Goal: Complete application form

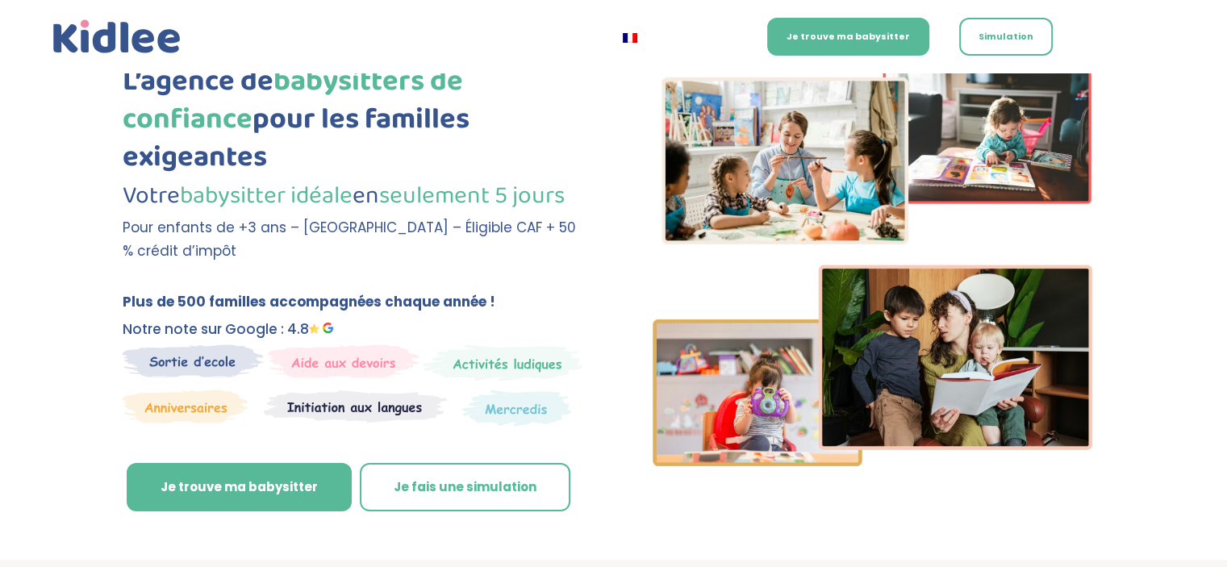
scroll to position [127, 0]
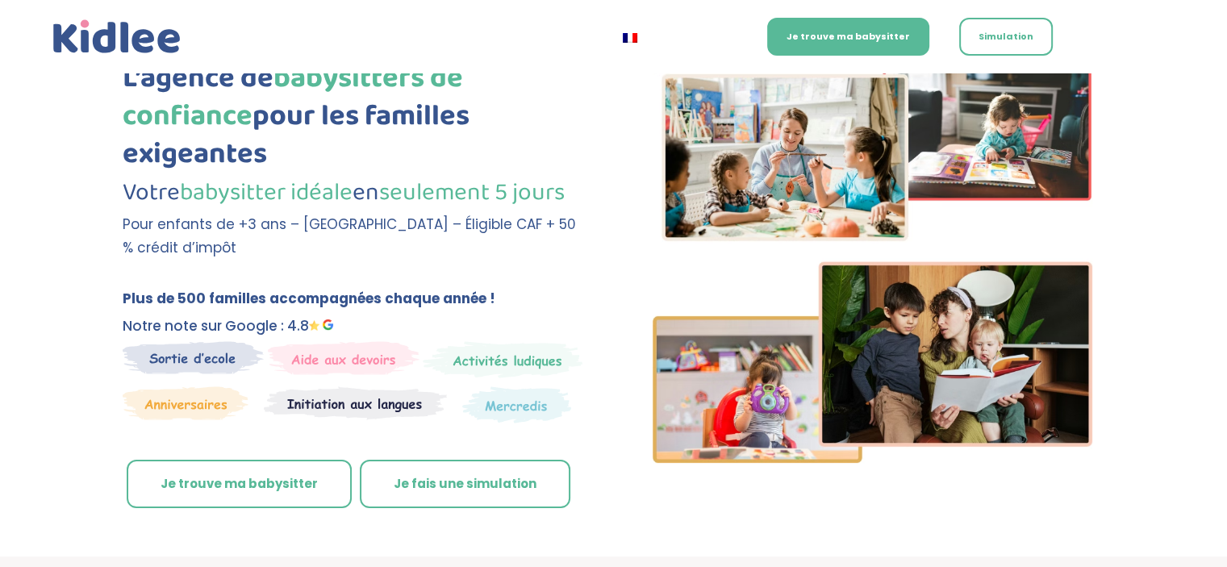
click at [240, 487] on link "Je trouve ma babysitter" at bounding box center [239, 484] width 225 height 48
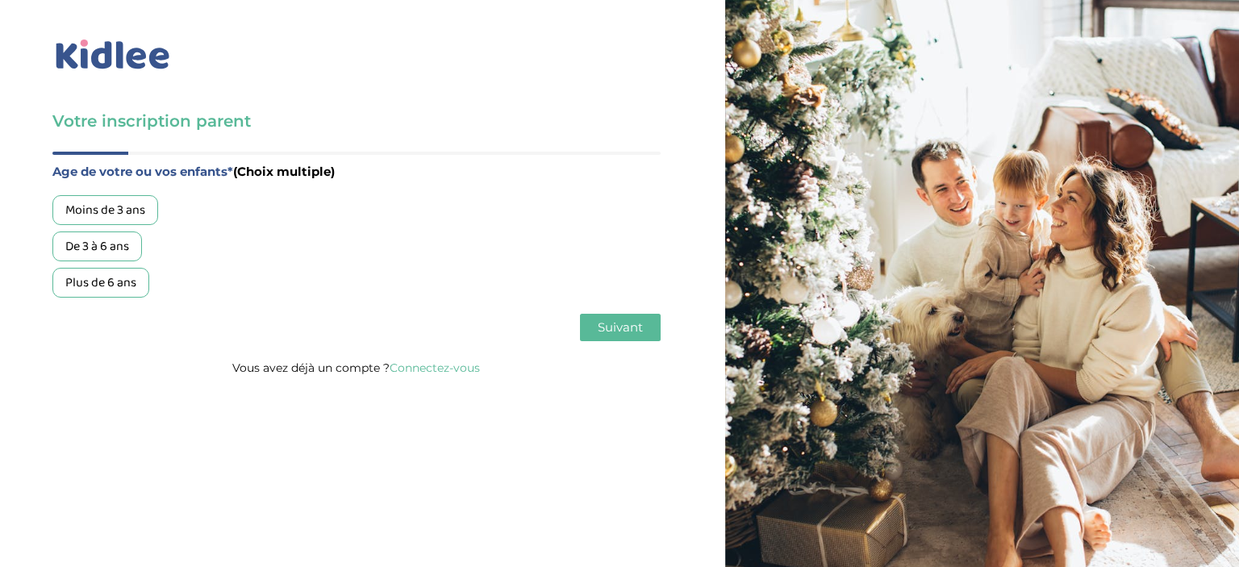
click at [116, 256] on div "De 3 à 6 ans" at bounding box center [97, 246] width 90 height 30
click at [615, 331] on span "Suivant" at bounding box center [620, 326] width 45 height 15
click at [121, 210] on div "Garde régulière" at bounding box center [107, 210] width 111 height 30
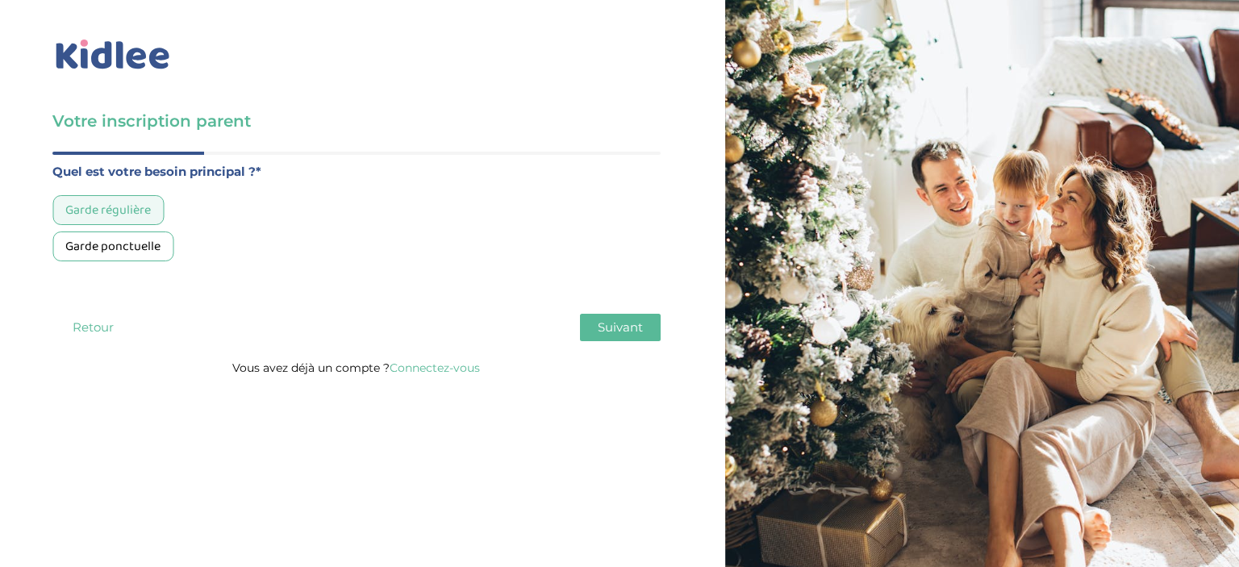
click at [606, 319] on button "Suivant" at bounding box center [620, 327] width 81 height 27
click at [125, 243] on div "Entre 30 et 50h/mois" at bounding box center [122, 246] width 140 height 30
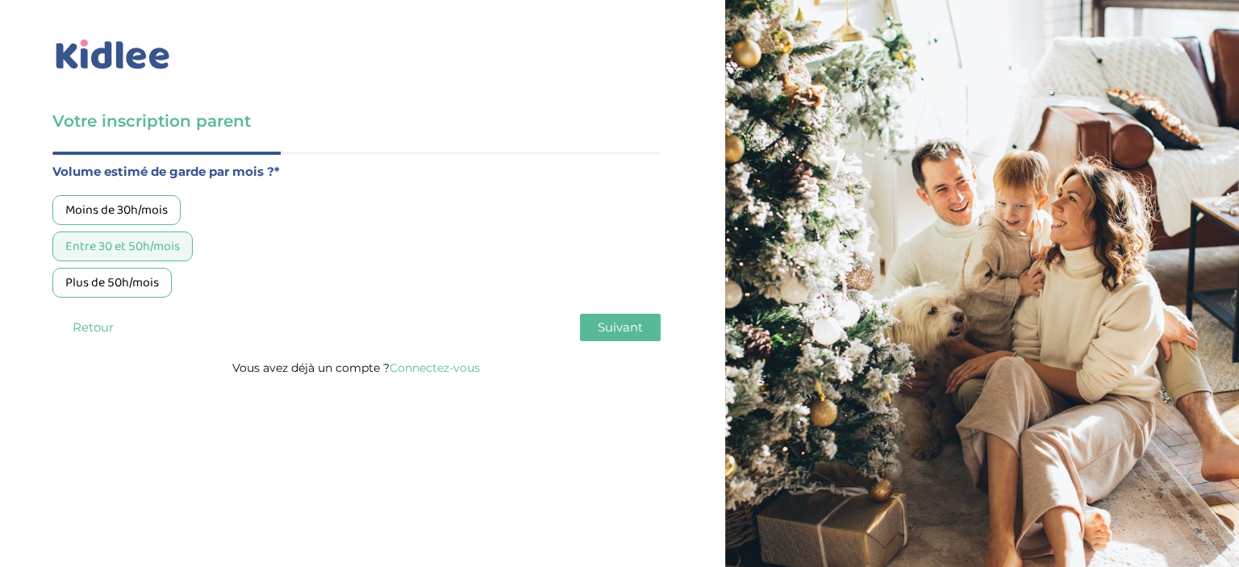
click at [617, 327] on span "Suivant" at bounding box center [620, 326] width 45 height 15
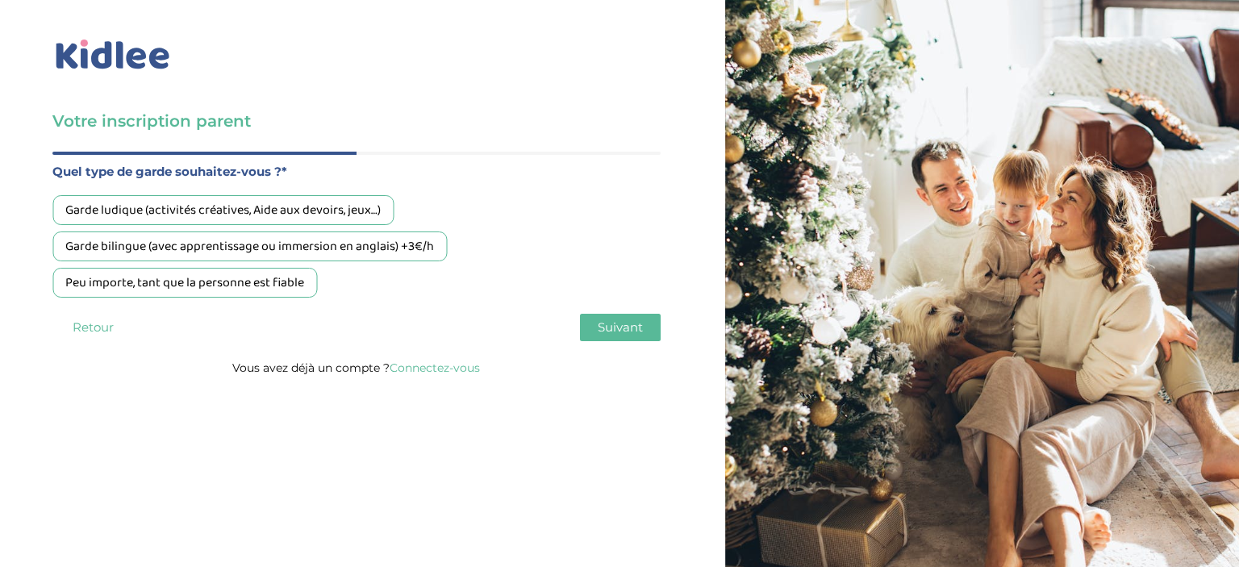
click at [198, 281] on div "Peu importe, tant que la personne est fiable" at bounding box center [184, 283] width 265 height 30
click at [608, 321] on span "Suivant" at bounding box center [620, 326] width 45 height 15
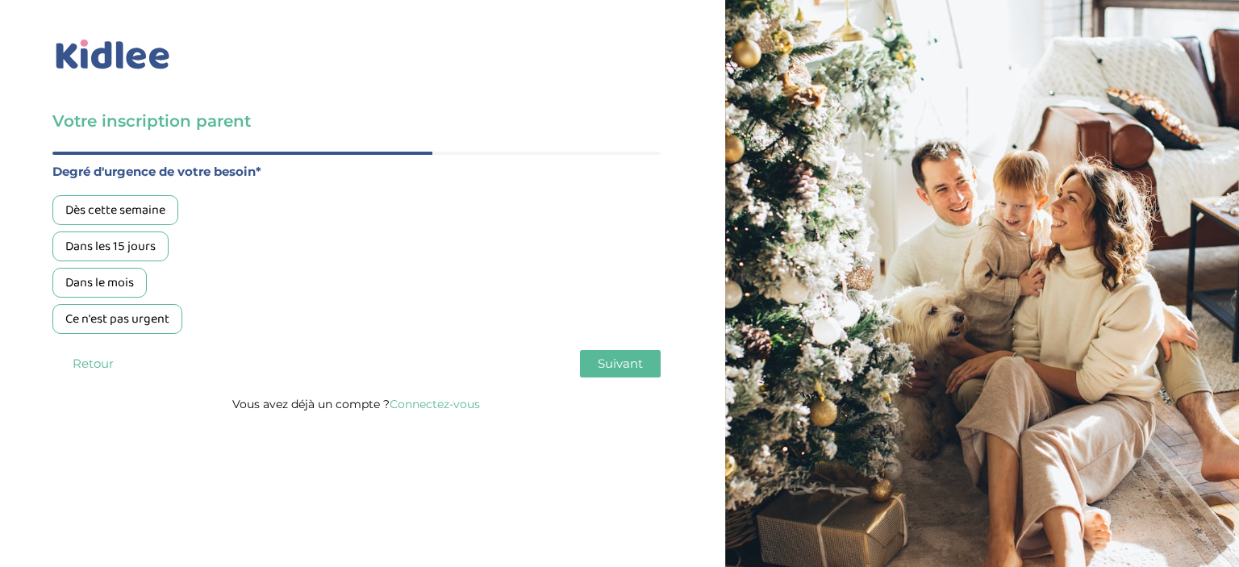
click at [127, 251] on div "Dans les 15 jours" at bounding box center [110, 246] width 116 height 30
click at [615, 365] on span "Suivant" at bounding box center [620, 363] width 45 height 15
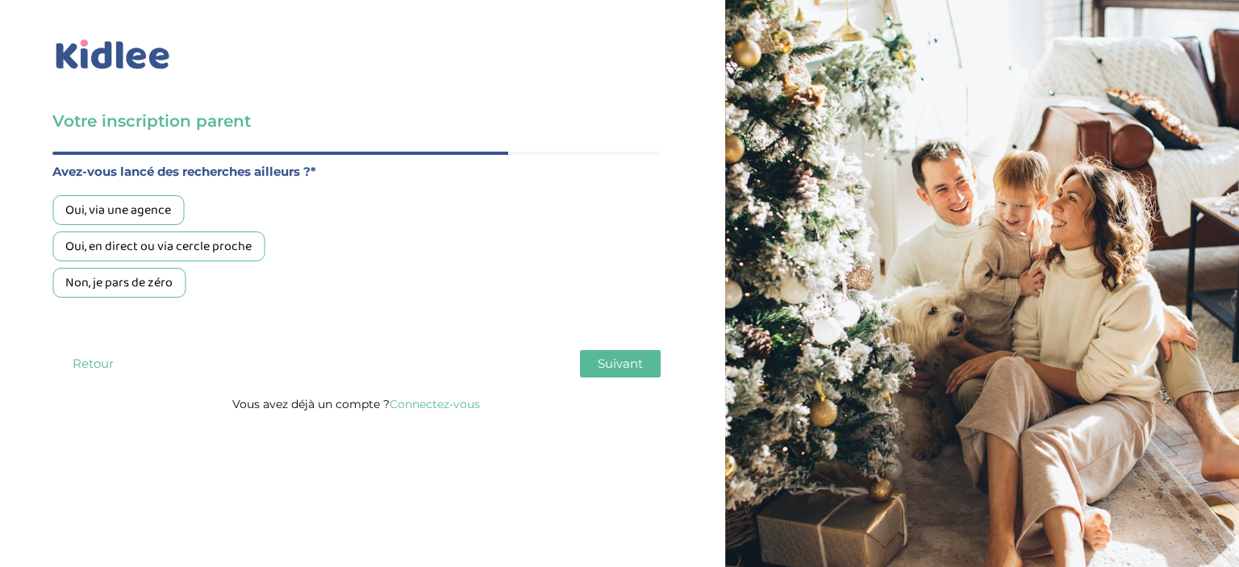
click at [163, 247] on div "Oui, en direct ou via cercle proche" at bounding box center [158, 246] width 212 height 30
click at [618, 363] on span "Suivant" at bounding box center [620, 363] width 45 height 15
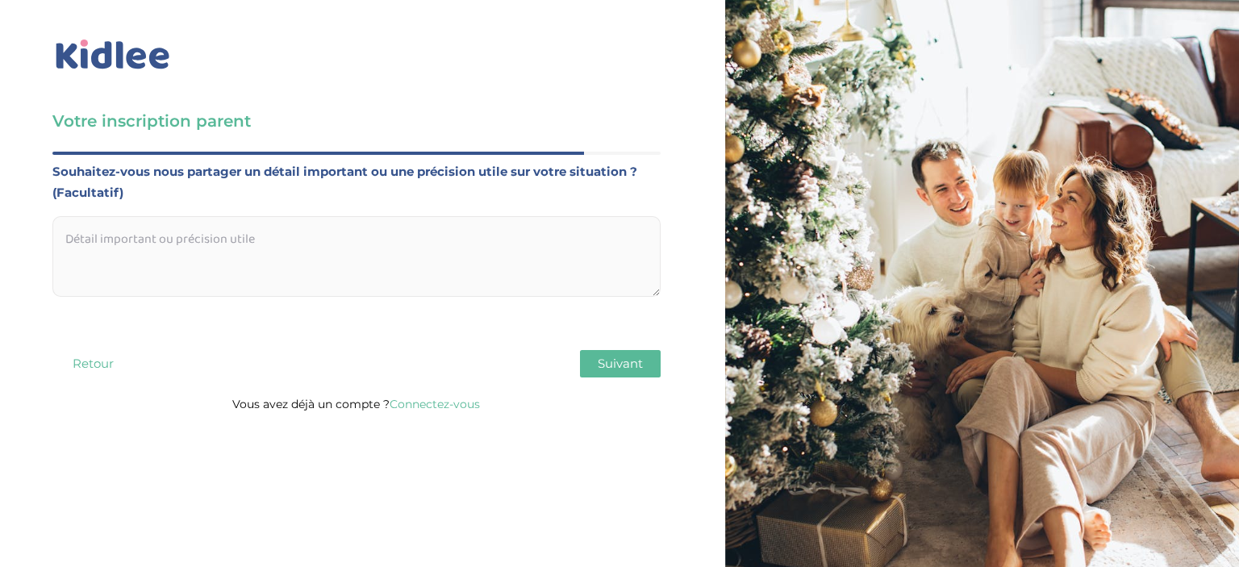
click at [618, 363] on span "Suivant" at bounding box center [620, 363] width 45 height 15
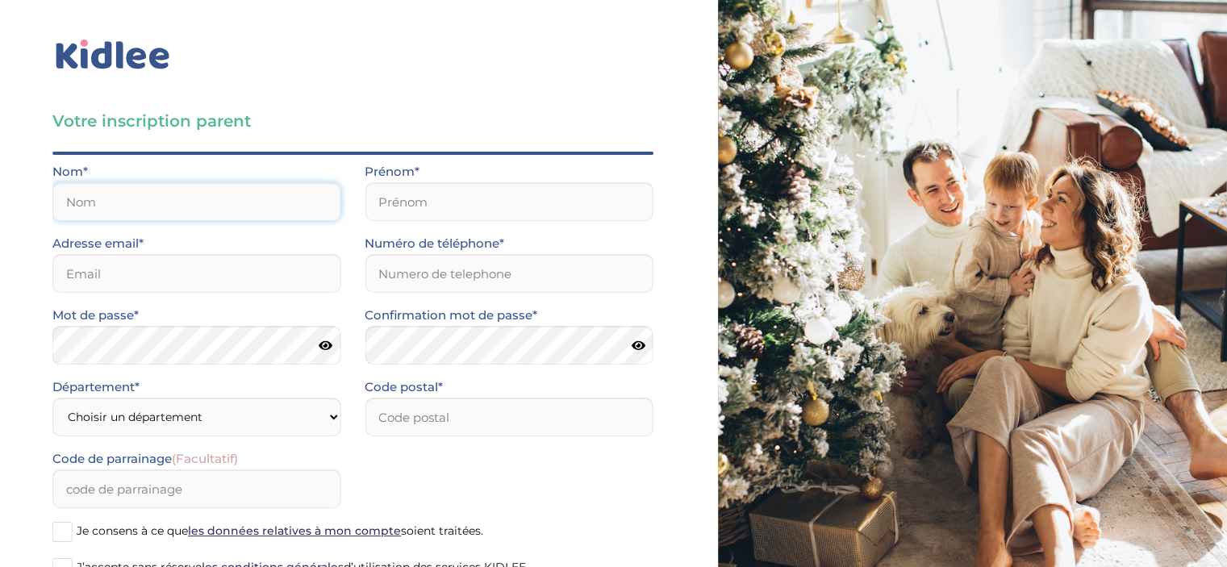
click at [230, 199] on input "text" at bounding box center [196, 201] width 288 height 39
type input "Petit"
type input "Thomas"
type input "thomas.petit@abbvie.com"
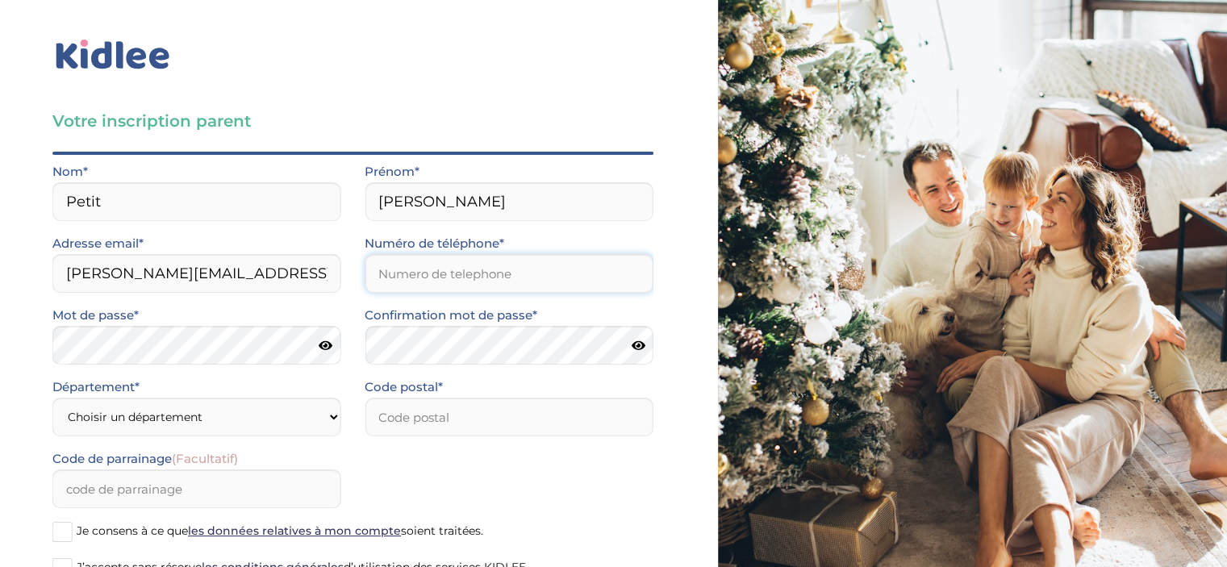
type input "0619676073"
type input "75009"
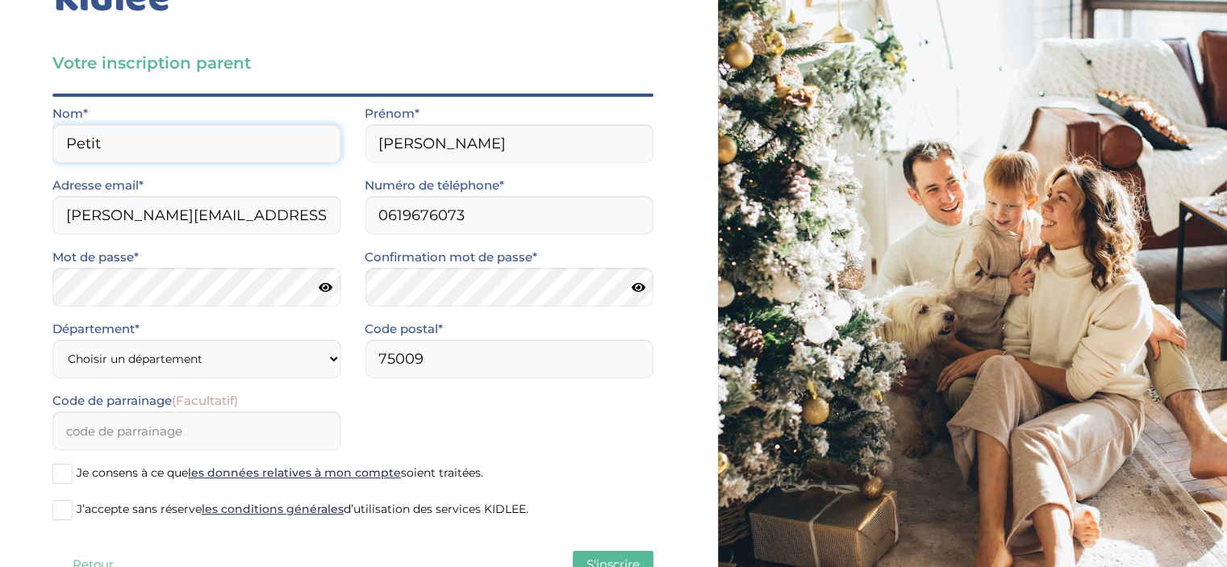
scroll to position [59, 0]
click at [63, 477] on span at bounding box center [62, 473] width 20 height 20
click at [0, 0] on input "Je consens à ce que les données relatives à mon compte soient traitées." at bounding box center [0, 0] width 0 height 0
click at [61, 506] on span at bounding box center [62, 509] width 20 height 20
click at [0, 0] on input "J’accepte sans réserve les conditions générales d’utilisation des services KIDL…" at bounding box center [0, 0] width 0 height 0
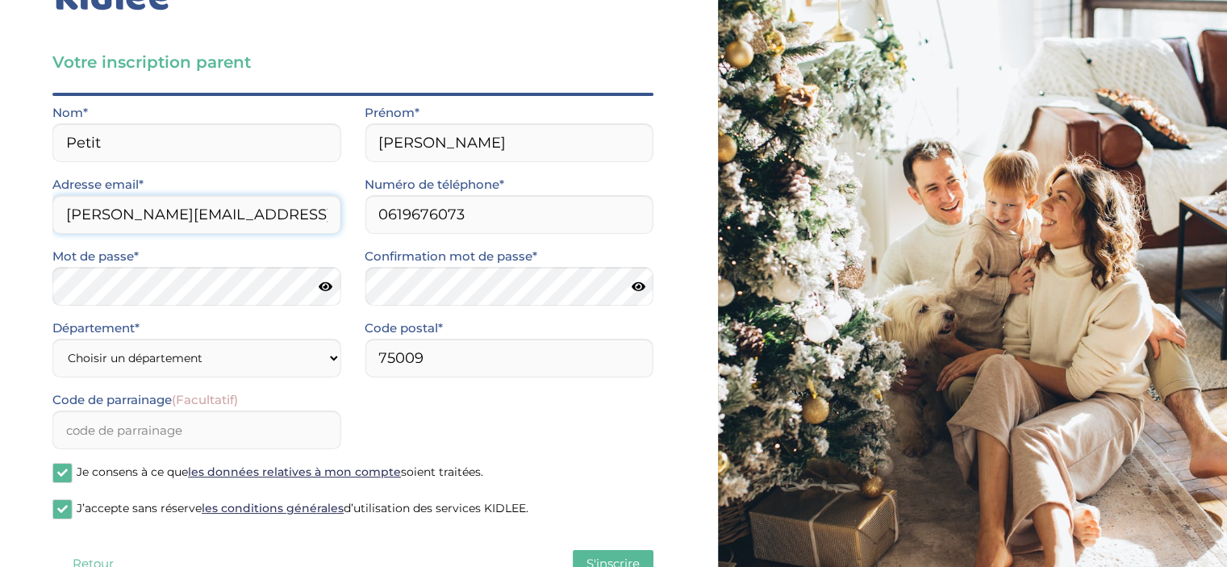
click at [279, 213] on input "thomas.petit@abbvie.com" at bounding box center [196, 214] width 288 height 39
drag, startPoint x: 279, startPoint y: 213, endPoint x: 81, endPoint y: 211, distance: 197.6
click at [81, 211] on input "thomas.petit@abbvie.com" at bounding box center [196, 214] width 288 height 39
click at [299, 208] on input "thomas.petit@abbvie.com" at bounding box center [196, 214] width 288 height 39
click at [441, 439] on div "Code de parrainage (Facultatif)" at bounding box center [352, 426] width 625 height 72
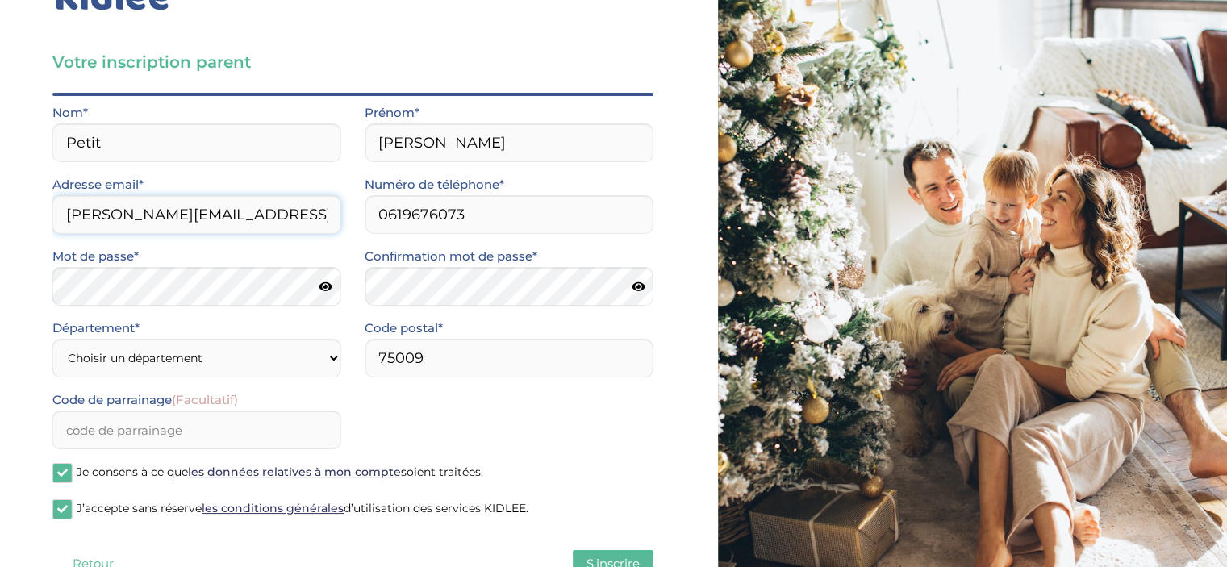
drag, startPoint x: 112, startPoint y: 203, endPoint x: 45, endPoint y: 212, distance: 67.5
click at [45, 212] on div "Votre inscription parent Avant de poursuivre veuillez vérifier que tous les cha…" at bounding box center [353, 281] width 730 height 681
click at [472, 214] on input "0619676073" at bounding box center [509, 214] width 288 height 39
drag, startPoint x: 312, startPoint y: 211, endPoint x: 47, endPoint y: 211, distance: 265.3
click at [47, 211] on div "Votre inscription parent Avant de poursuivre veuillez vérifier que tous les cha…" at bounding box center [353, 281] width 730 height 681
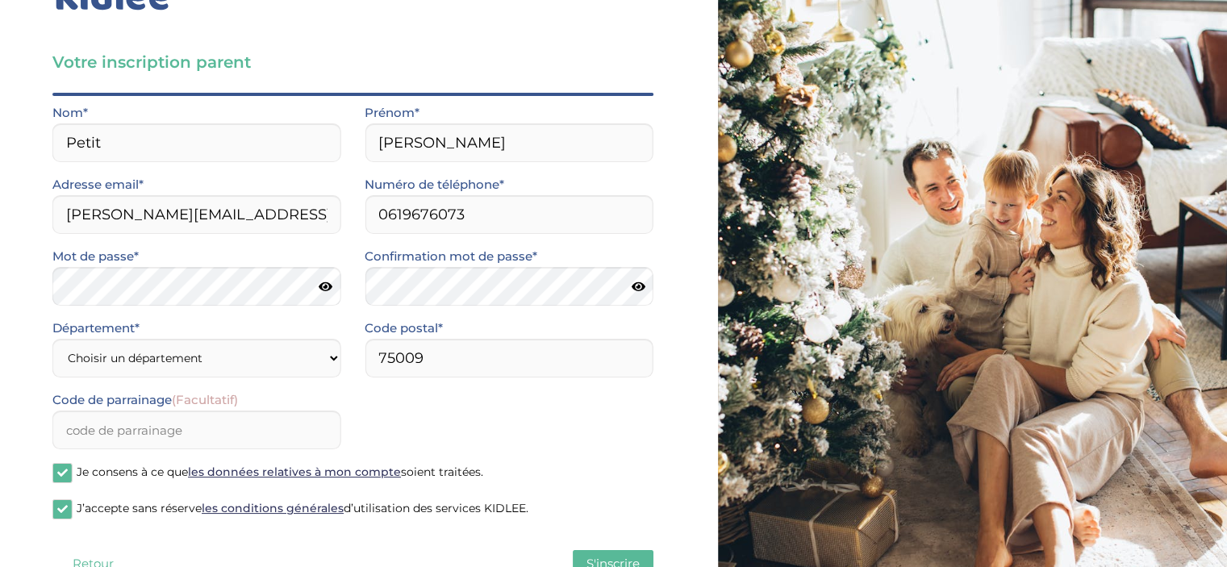
click at [47, 211] on div "Votre inscription parent Avant de poursuivre veuillez vérifier que tous les cha…" at bounding box center [353, 281] width 730 height 681
click at [130, 206] on input "charline.fournier.petit@gmail.com" at bounding box center [196, 214] width 288 height 39
type input "thomas.petit@abbvie.com"
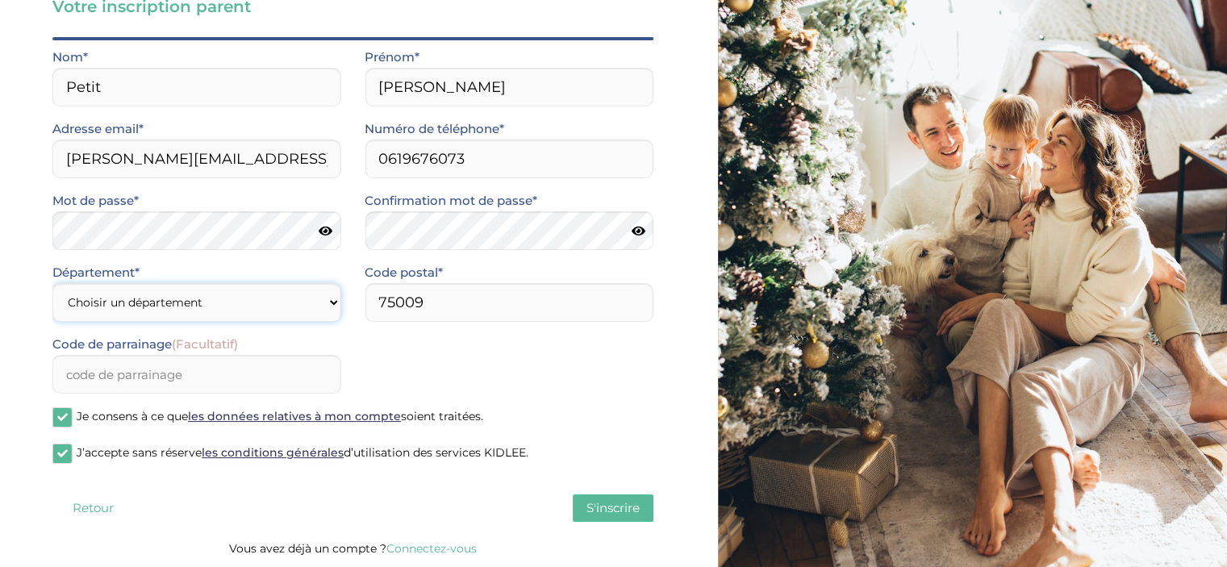
click at [311, 306] on select "Choisir un département Paris (75) Hauts-de-Seine (92) Yvelines (78) Val-de-Marn…" at bounding box center [196, 302] width 288 height 39
select select "75"
click at [52, 283] on select "Choisir un département Paris (75) Hauts-de-Seine (92) Yvelines (78) Val-de-Marn…" at bounding box center [196, 302] width 288 height 39
click at [619, 512] on span "S'inscrire" at bounding box center [612, 507] width 53 height 15
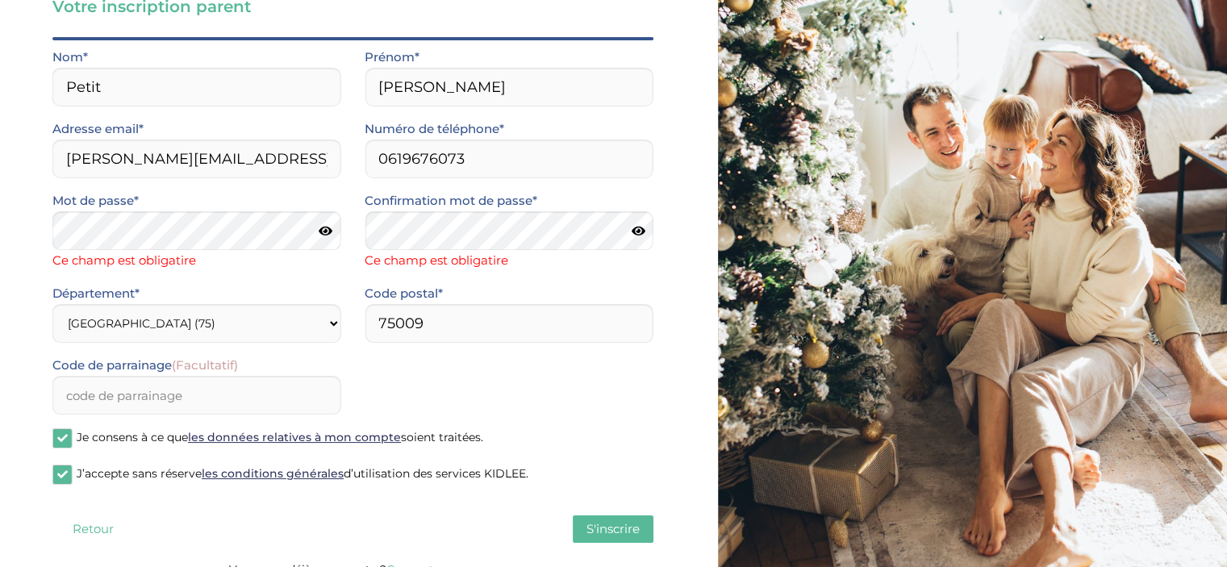
click at [613, 533] on span "S'inscrire" at bounding box center [612, 528] width 53 height 15
click at [616, 522] on div "Age de votre ou vos enfants* (Choix multiple) Moins de 3 ans De 3 à 6 ans Plus …" at bounding box center [352, 298] width 601 height 522
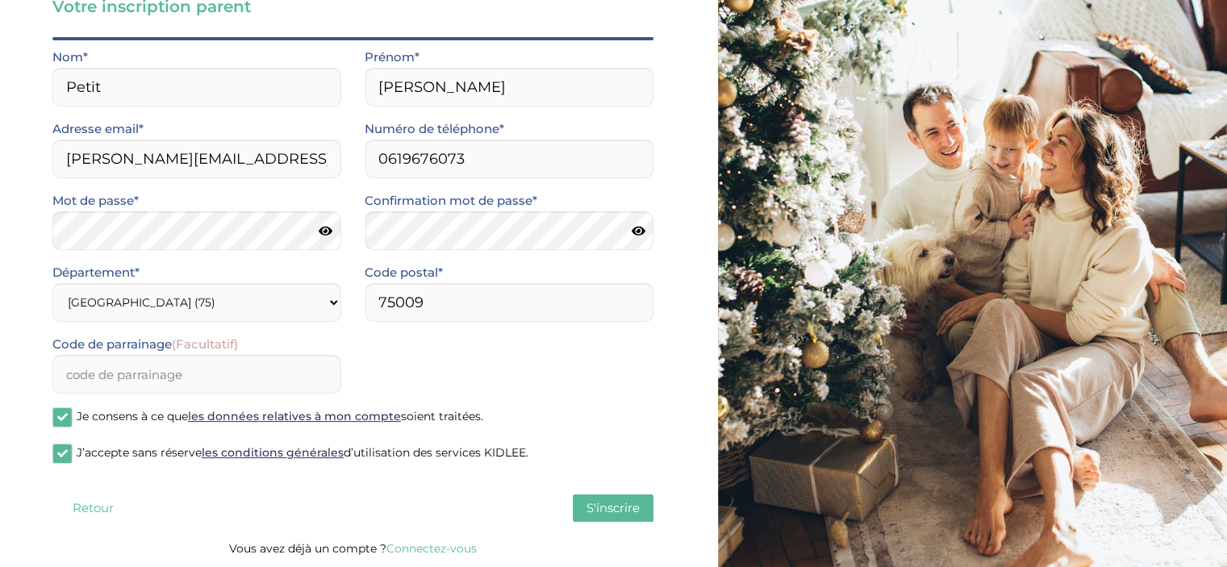
click at [617, 509] on span "S'inscrire" at bounding box center [612, 507] width 53 height 15
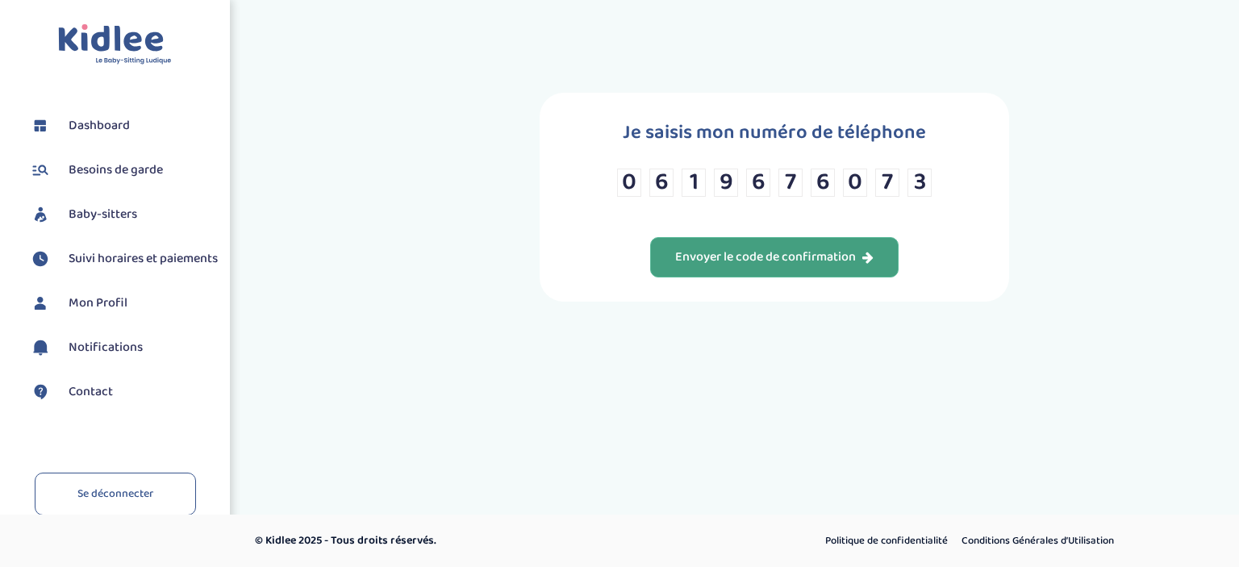
click at [769, 254] on div "Envoyer le code de confirmation" at bounding box center [774, 257] width 198 height 19
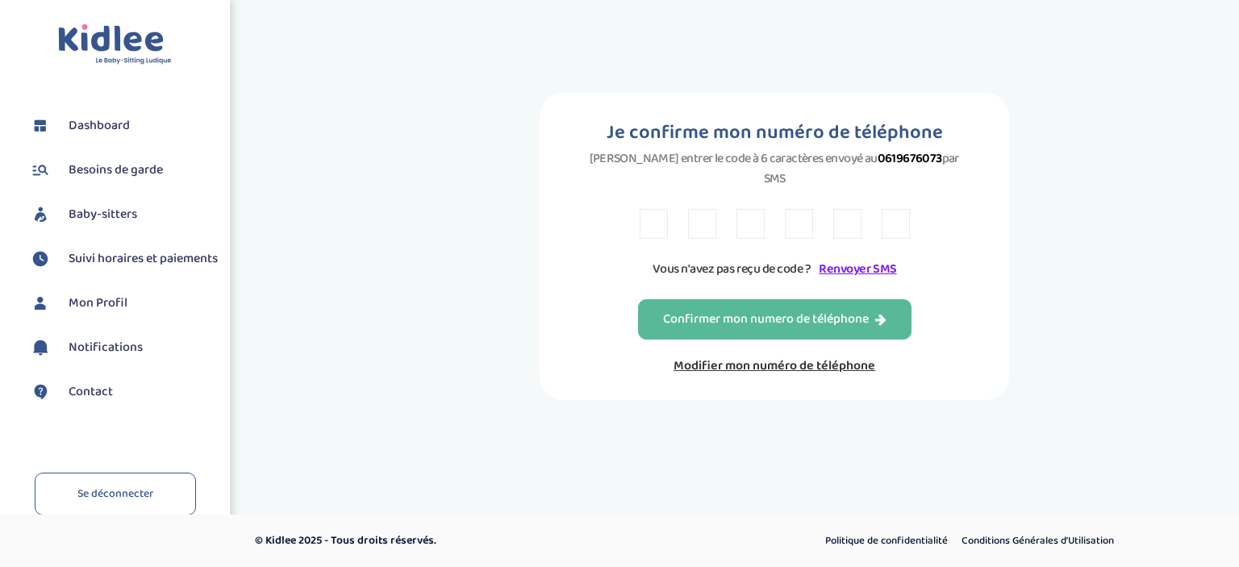
click at [654, 209] on input "text" at bounding box center [654, 224] width 28 height 30
type input "w"
type input "r"
type input "W"
type input "R"
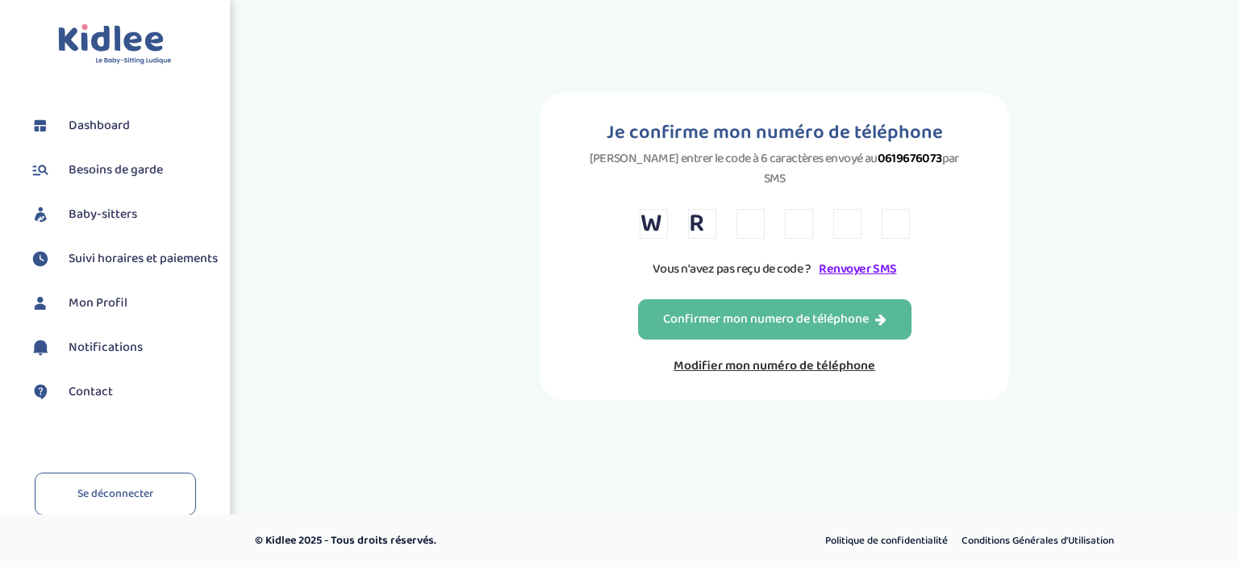
type input "B"
type input "M"
type input "2"
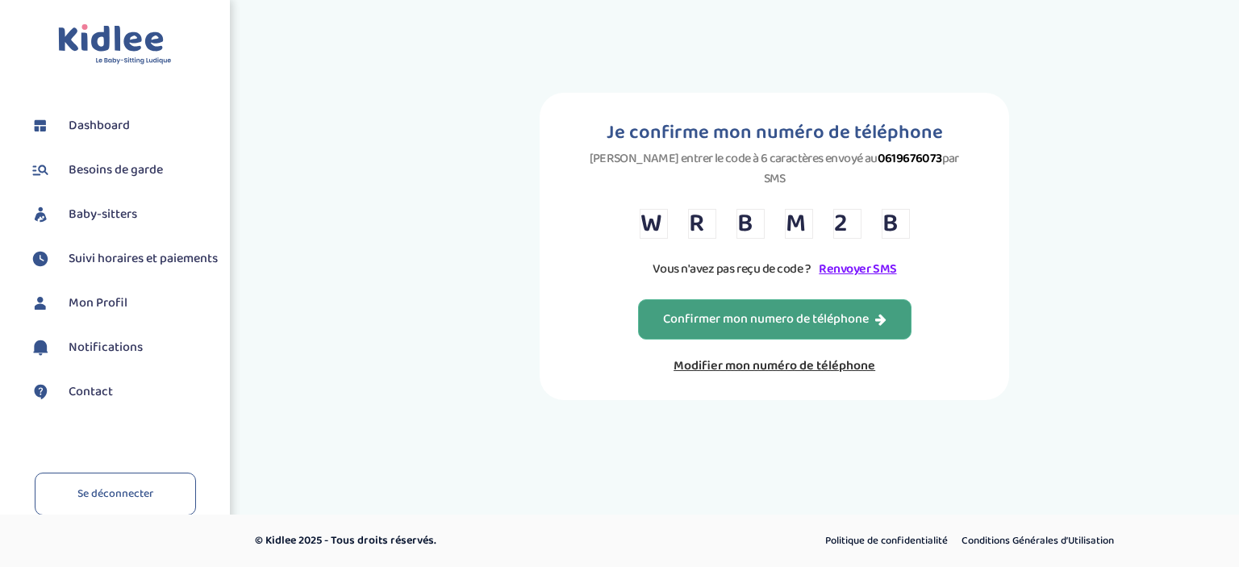
type input "B"
click at [802, 311] on div "Confirmer mon numero de téléphone" at bounding box center [774, 320] width 223 height 19
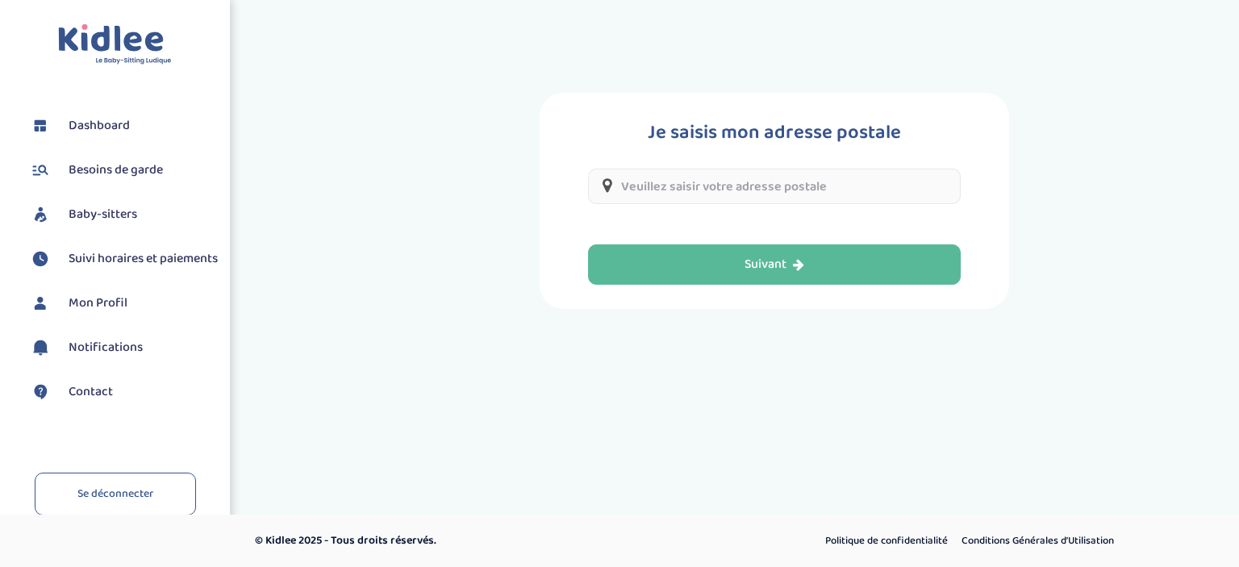
click at [734, 185] on input "text" at bounding box center [774, 186] width 373 height 35
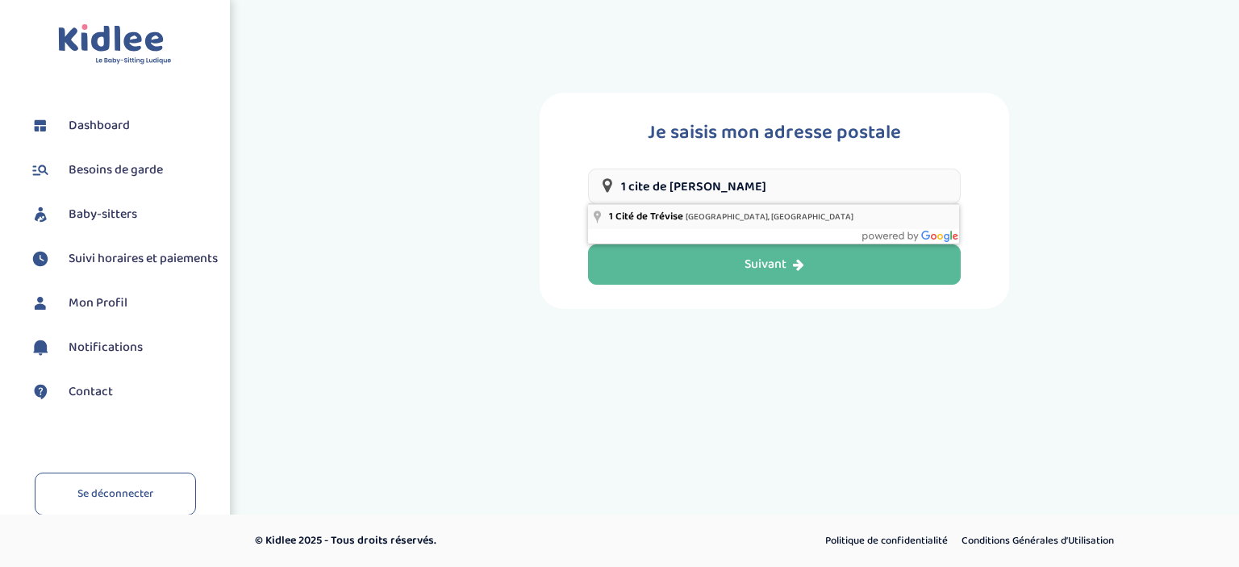
type input "1 [GEOGRAPHIC_DATA], [GEOGRAPHIC_DATA], [GEOGRAPHIC_DATA]"
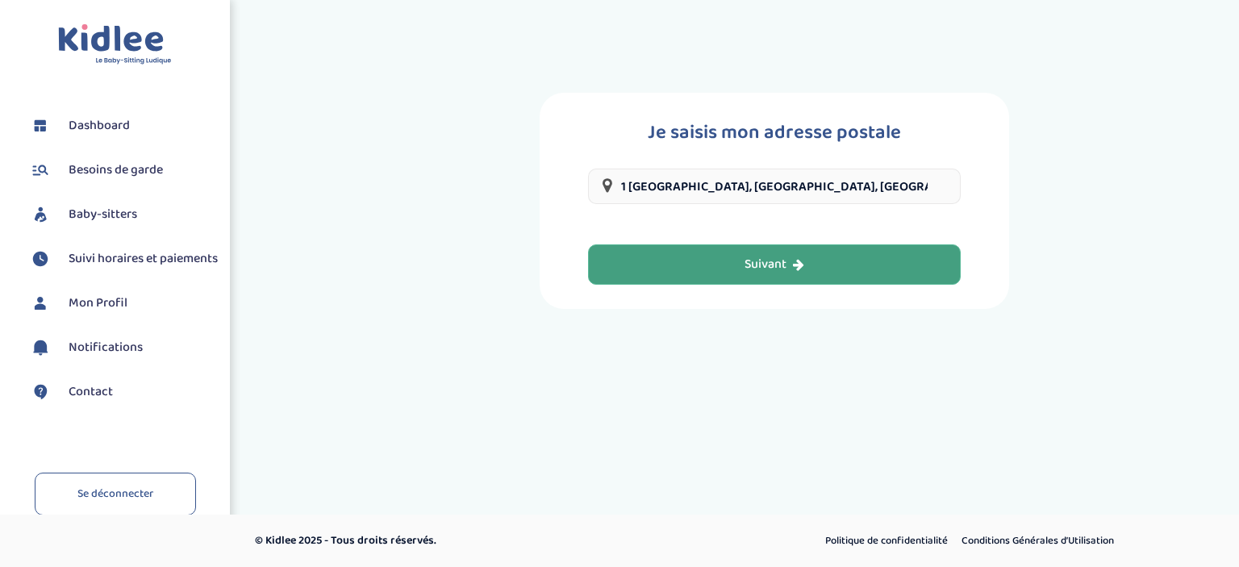
click at [761, 274] on button "Suivant" at bounding box center [774, 264] width 373 height 40
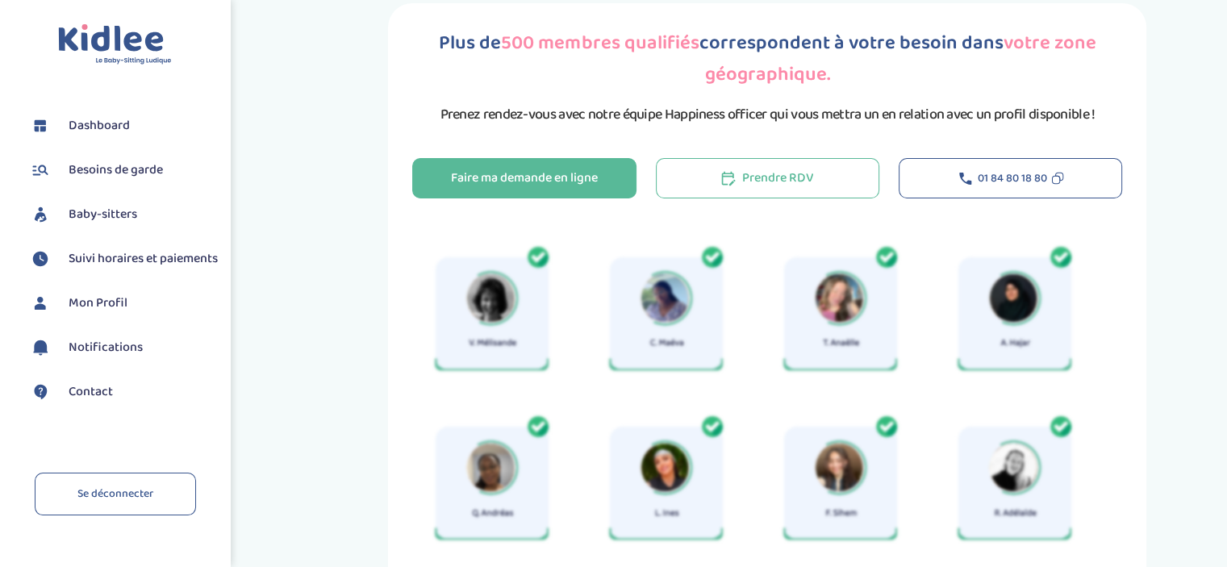
scroll to position [31, 0]
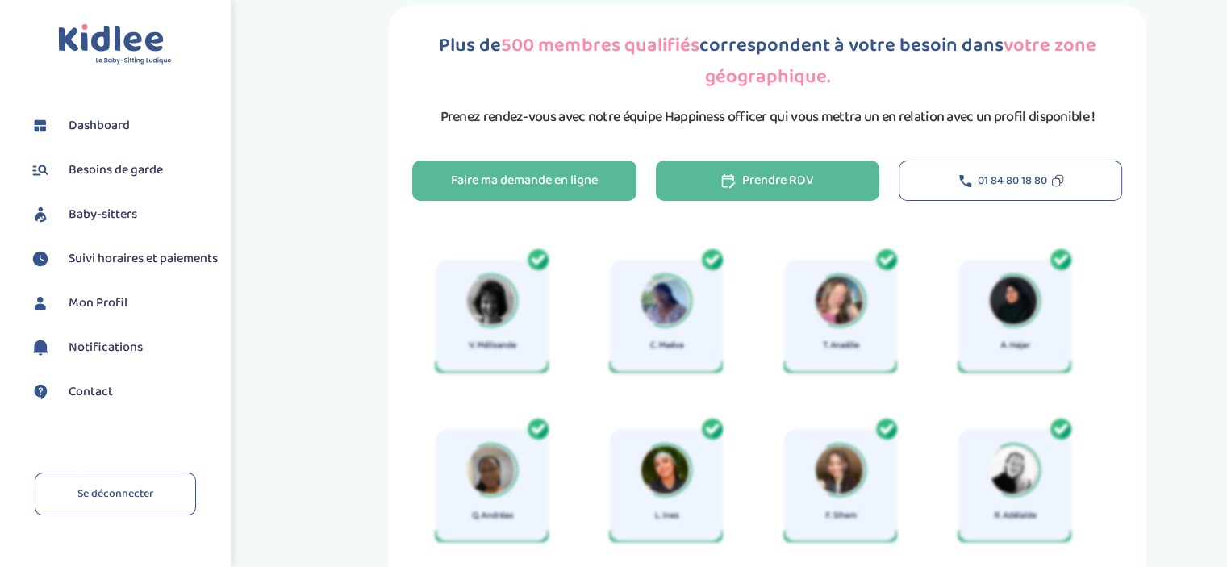
click at [786, 173] on div "Prendre RDV" at bounding box center [767, 181] width 93 height 19
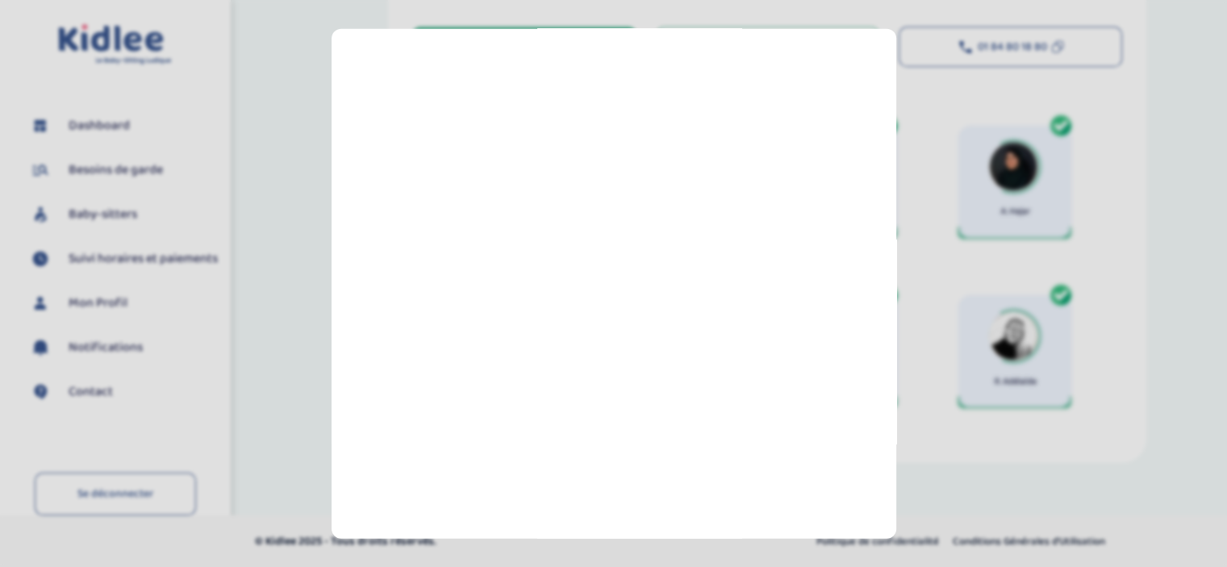
scroll to position [195, 0]
